Goal: Task Accomplishment & Management: Use online tool/utility

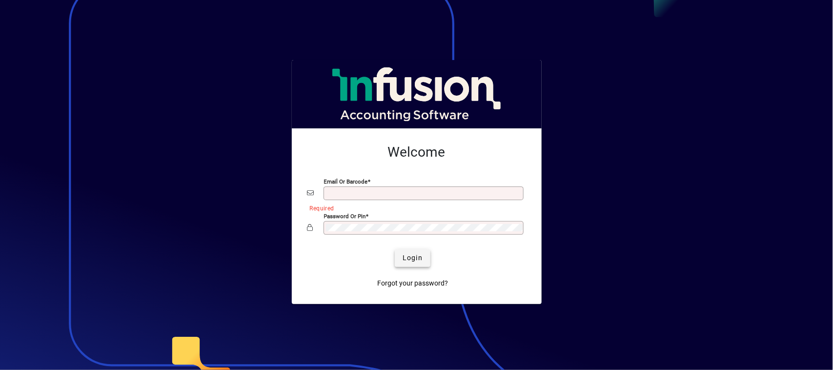
type input "**********"
click at [408, 258] on span "Login" at bounding box center [413, 258] width 20 height 10
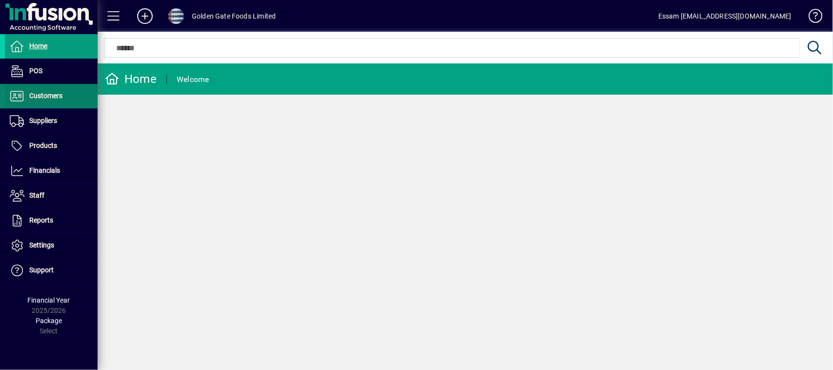
click at [39, 91] on span "Customers" at bounding box center [34, 96] width 58 height 12
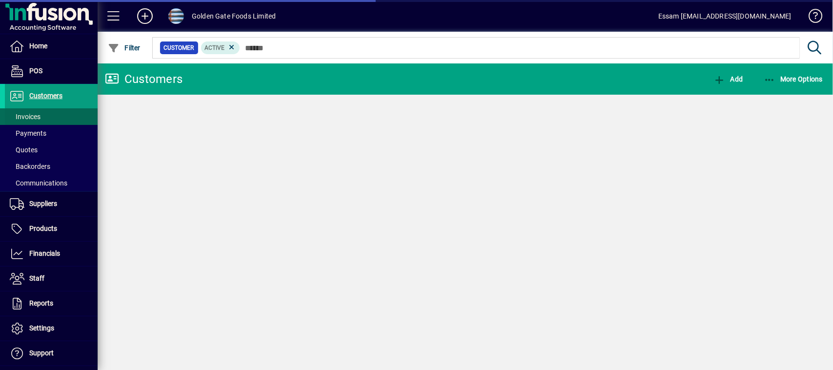
click at [28, 120] on span "Invoices" at bounding box center [25, 117] width 31 height 8
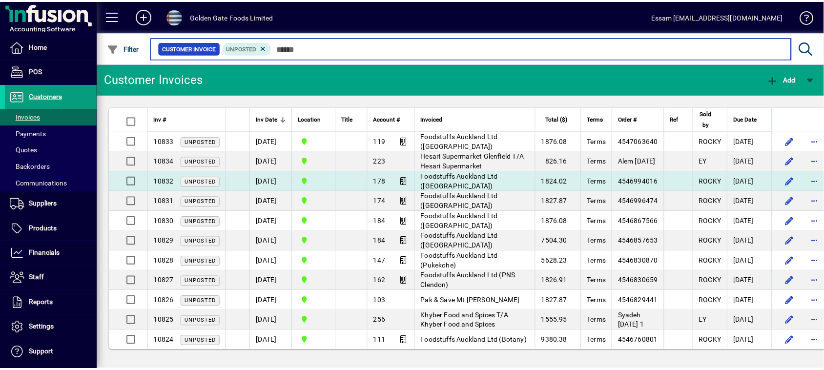
scroll to position [9, 0]
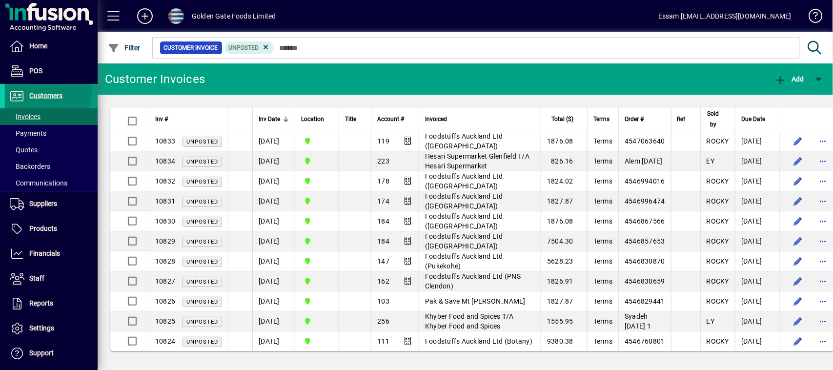
click at [42, 90] on span "Customers" at bounding box center [34, 96] width 58 height 12
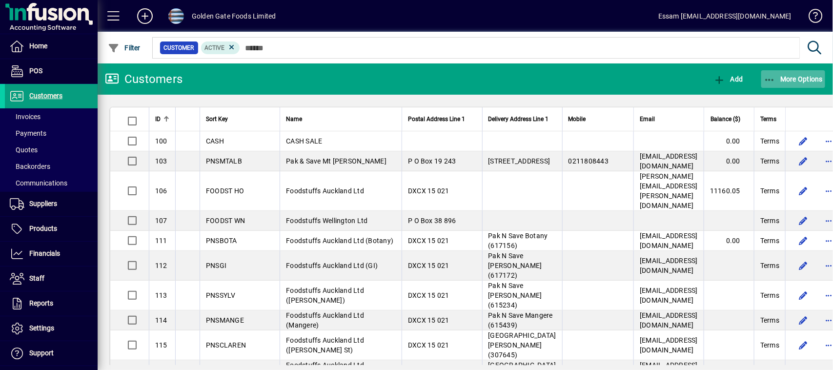
click at [796, 76] on span "More Options" at bounding box center [794, 79] width 60 height 8
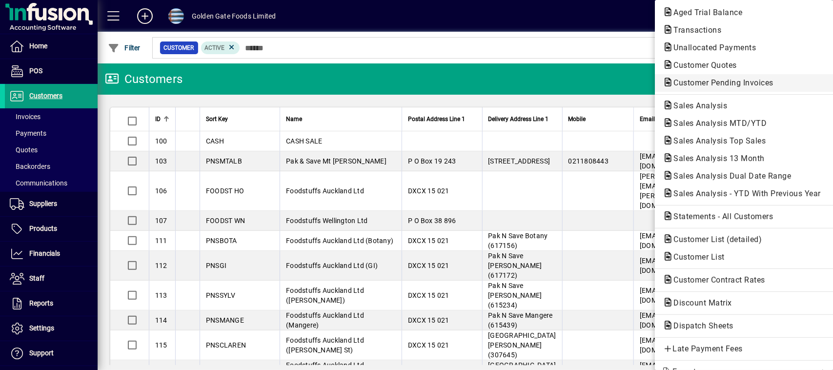
click at [702, 81] on span "Customer Pending Invoices" at bounding box center [721, 82] width 116 height 9
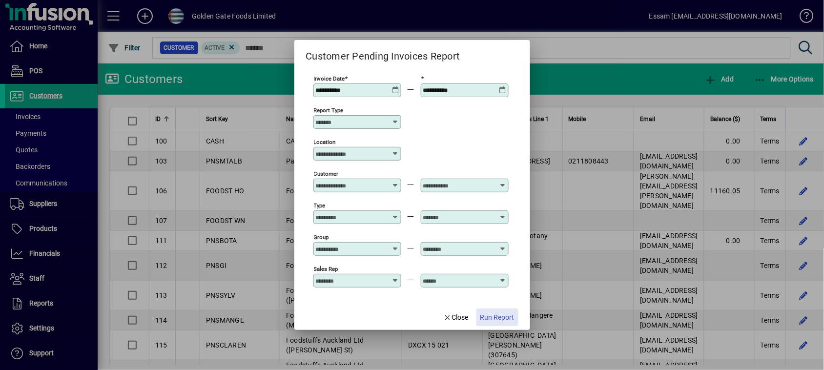
click at [498, 318] on span "Run Report" at bounding box center [497, 317] width 34 height 10
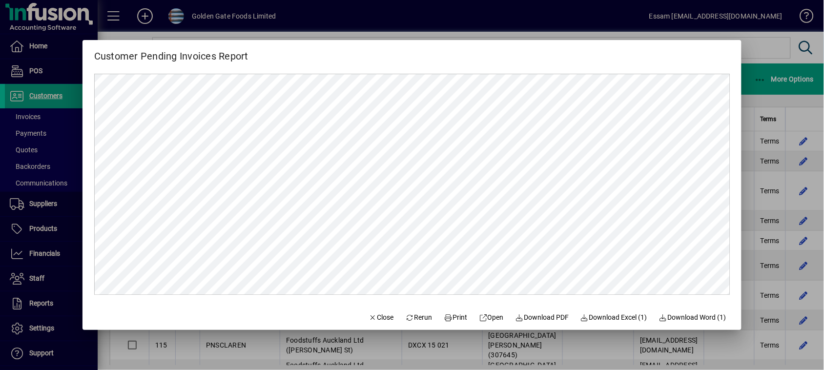
click at [756, 45] on div at bounding box center [412, 185] width 824 height 370
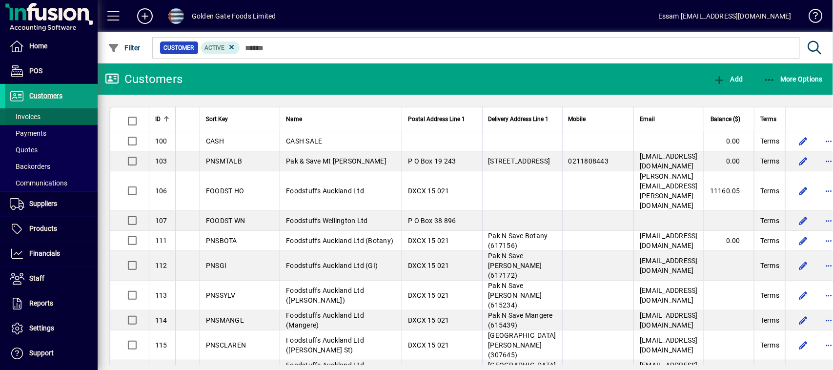
click at [25, 119] on span "Invoices" at bounding box center [25, 117] width 31 height 8
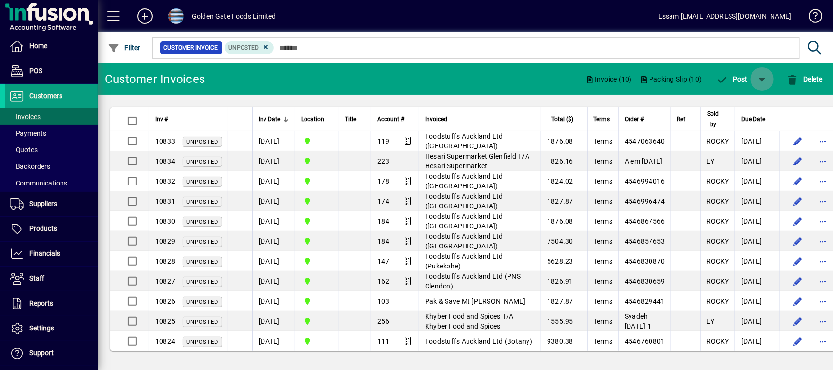
click at [765, 79] on span "button" at bounding box center [762, 78] width 23 height 23
click at [739, 102] on span "P ost & Email" at bounding box center [735, 105] width 58 height 8
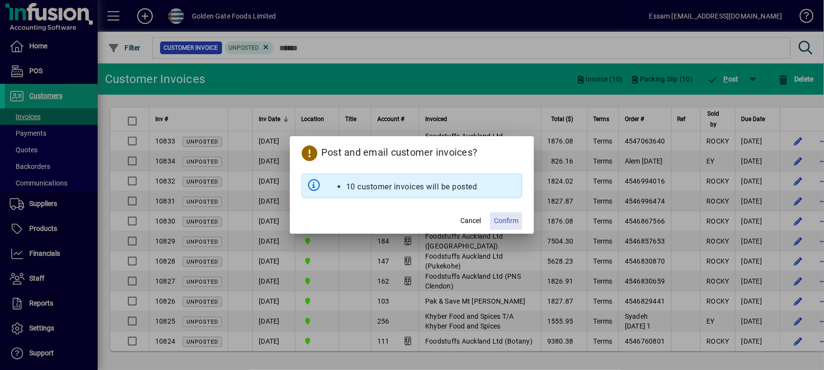
click at [509, 221] on span "Confirm" at bounding box center [506, 221] width 24 height 10
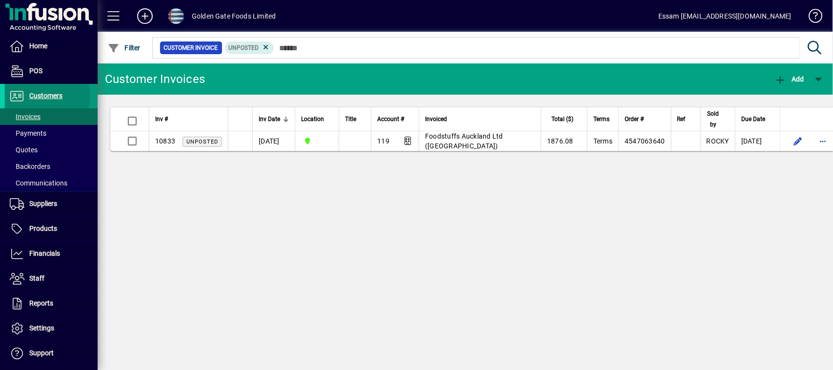
click at [42, 96] on span "Customers" at bounding box center [45, 96] width 33 height 8
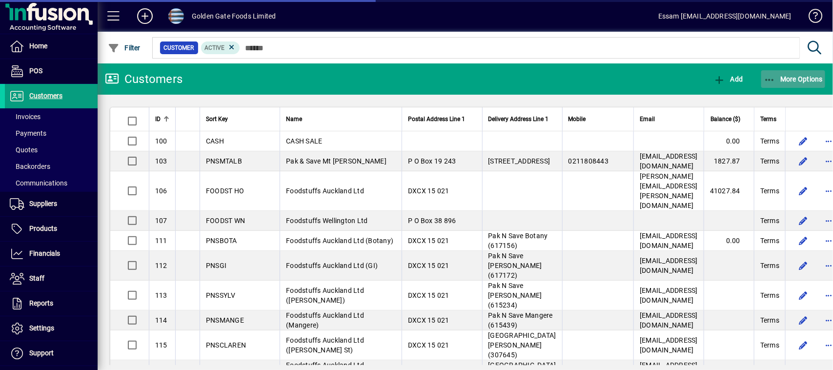
click at [790, 81] on span "More Options" at bounding box center [794, 79] width 60 height 8
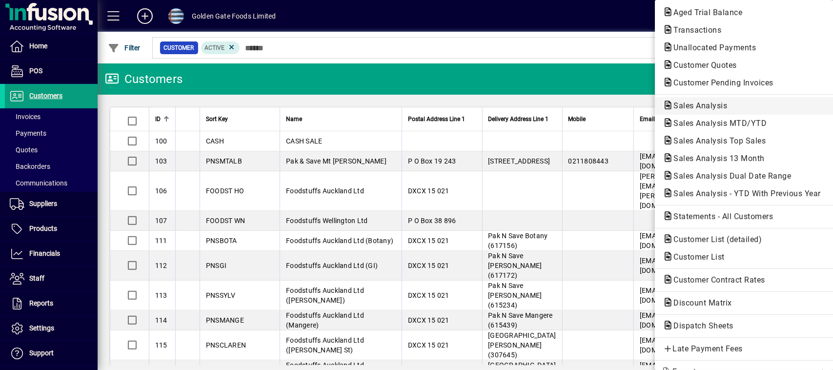
click at [676, 102] on span "Sales Analysis" at bounding box center [697, 105] width 69 height 9
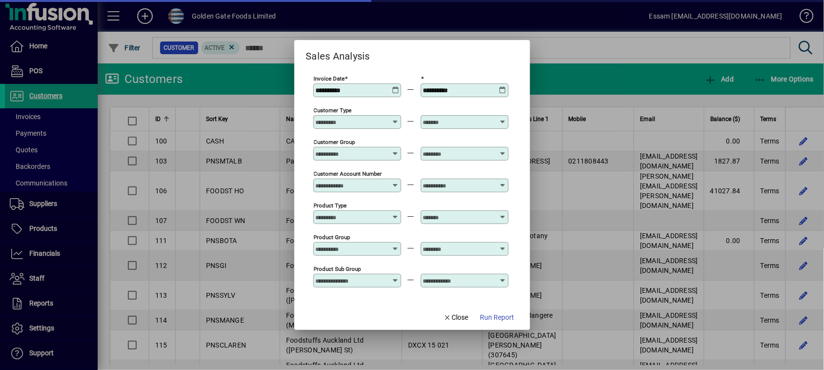
type input "**********"
click at [395, 118] on icon at bounding box center [395, 118] width 7 height 0
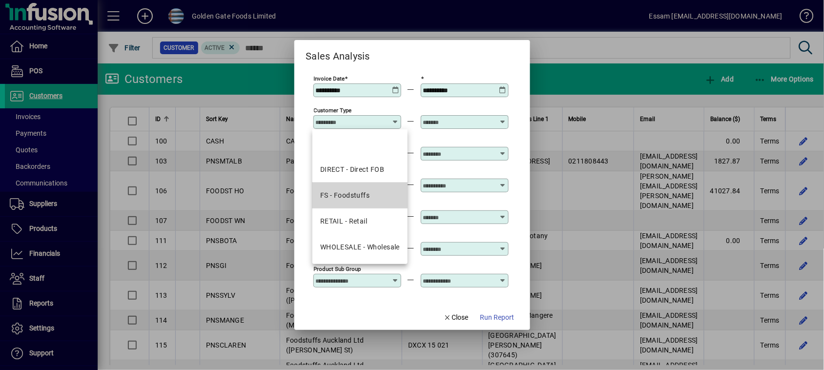
click at [353, 193] on div "FS - Foodstuffs" at bounding box center [345, 195] width 50 height 10
type input "**********"
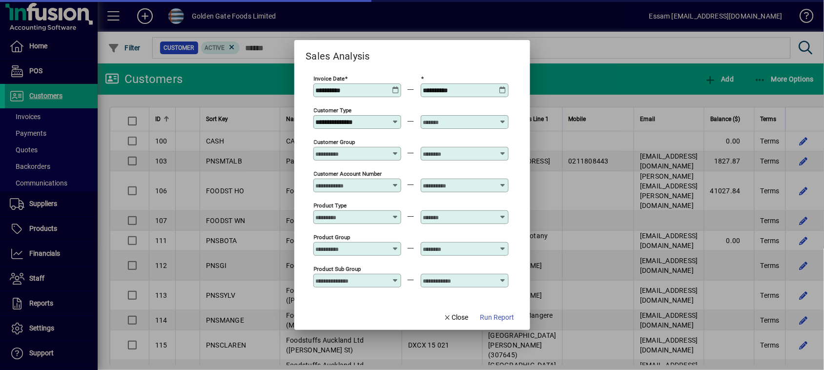
click at [501, 118] on icon at bounding box center [502, 118] width 7 height 0
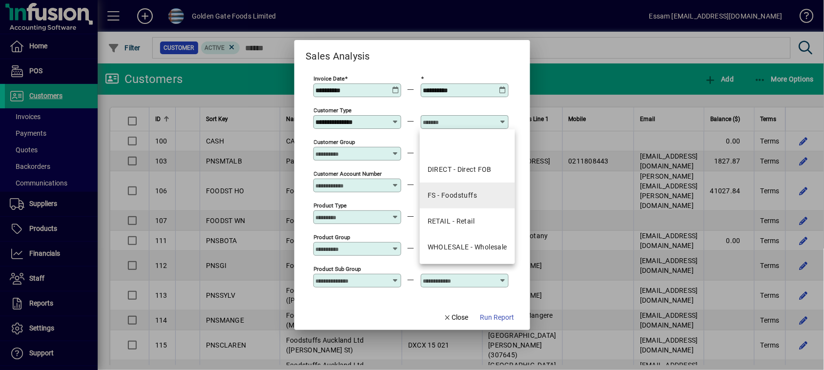
click at [451, 189] on mat-option "FS - Foodstuffs" at bounding box center [467, 196] width 95 height 26
type input "**********"
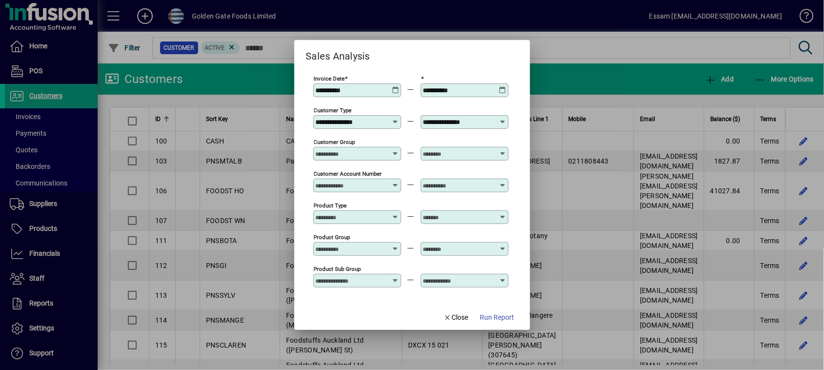
scroll to position [346, 0]
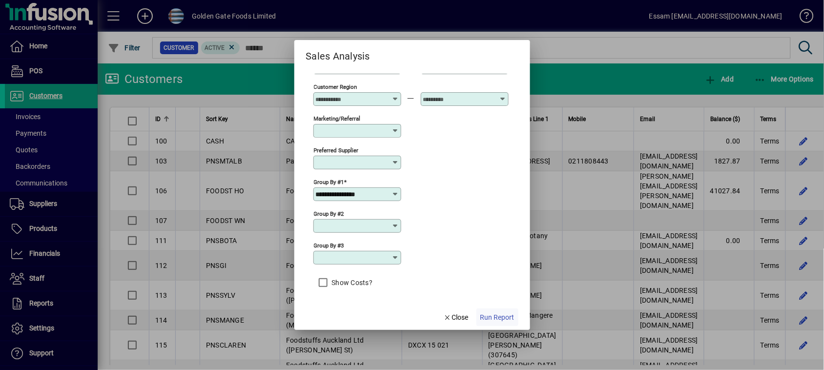
click at [498, 316] on span "Run Report" at bounding box center [497, 317] width 34 height 10
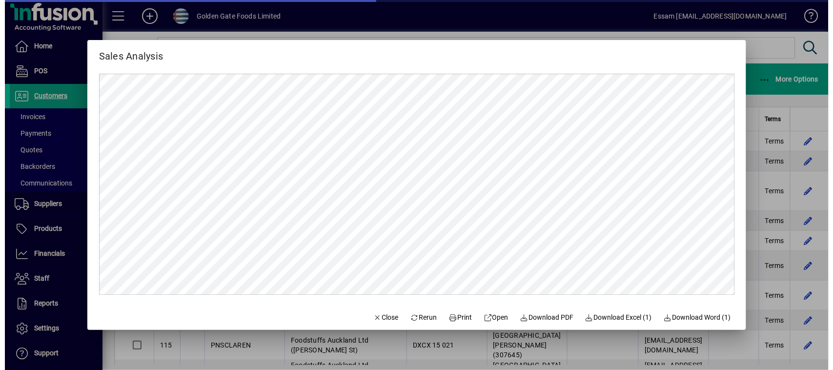
scroll to position [0, 0]
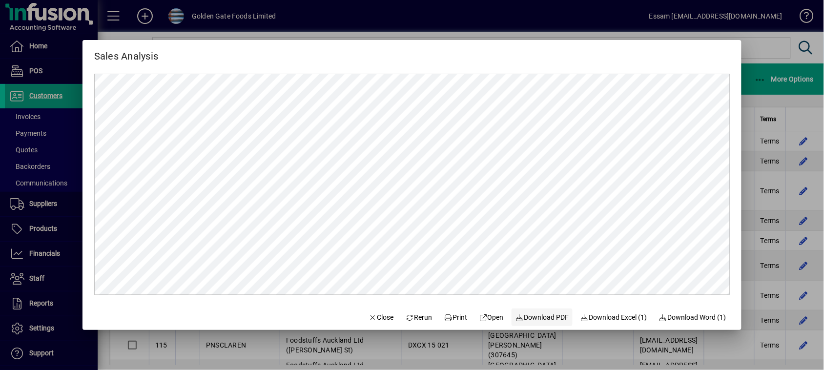
click at [548, 315] on span "Download PDF" at bounding box center [542, 317] width 54 height 10
click at [766, 44] on div at bounding box center [412, 185] width 824 height 370
